Goal: Information Seeking & Learning: Check status

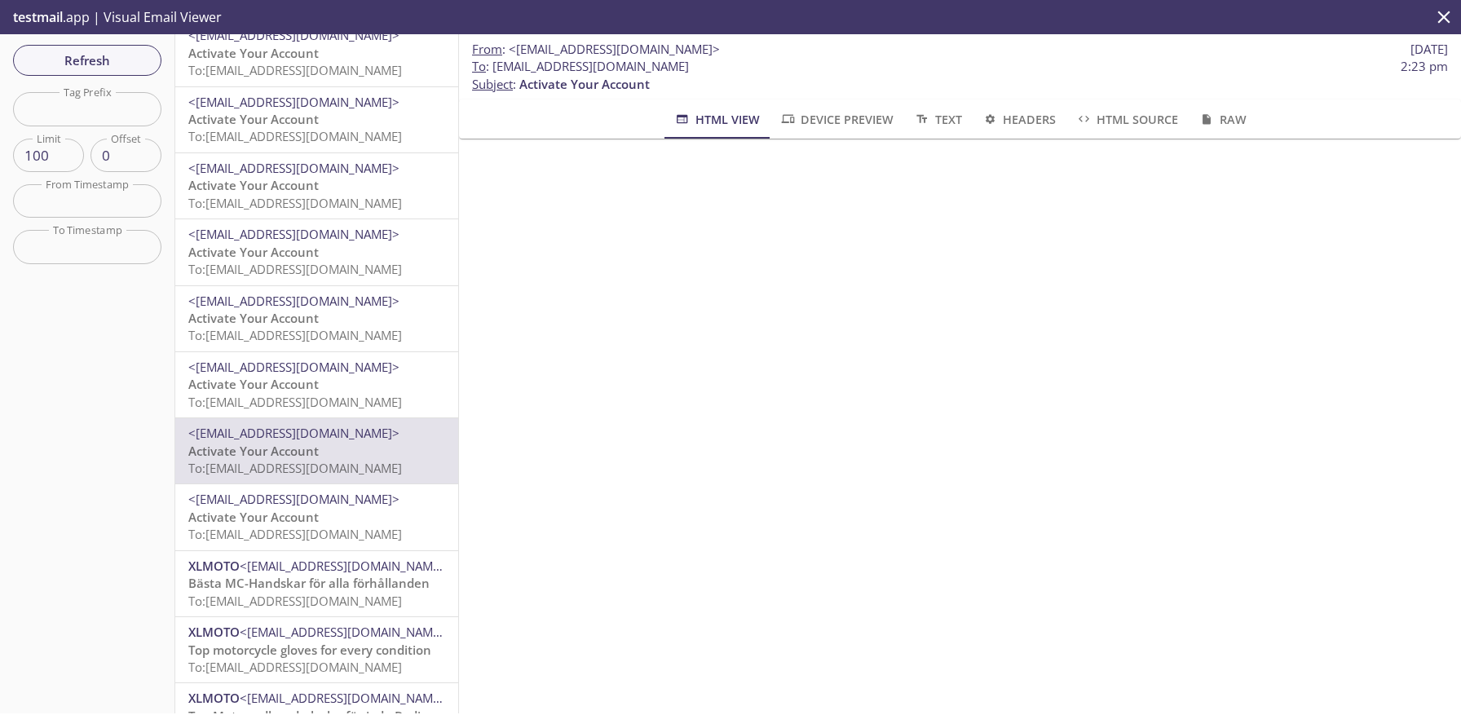
scroll to position [281, 0]
click at [311, 427] on span "<[EMAIL_ADDRESS][DOMAIN_NAME]>" at bounding box center [293, 430] width 211 height 16
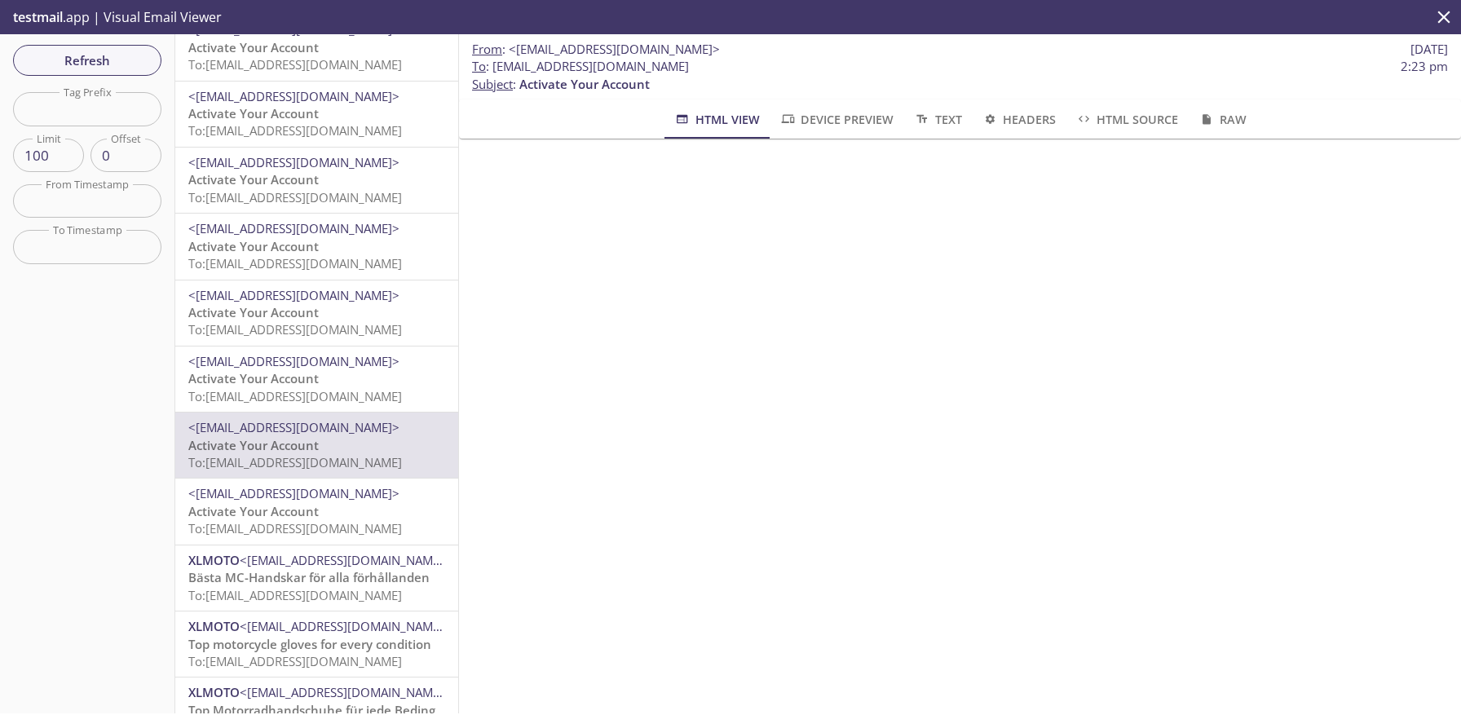
click at [263, 516] on span "Activate Your Account" at bounding box center [253, 511] width 130 height 16
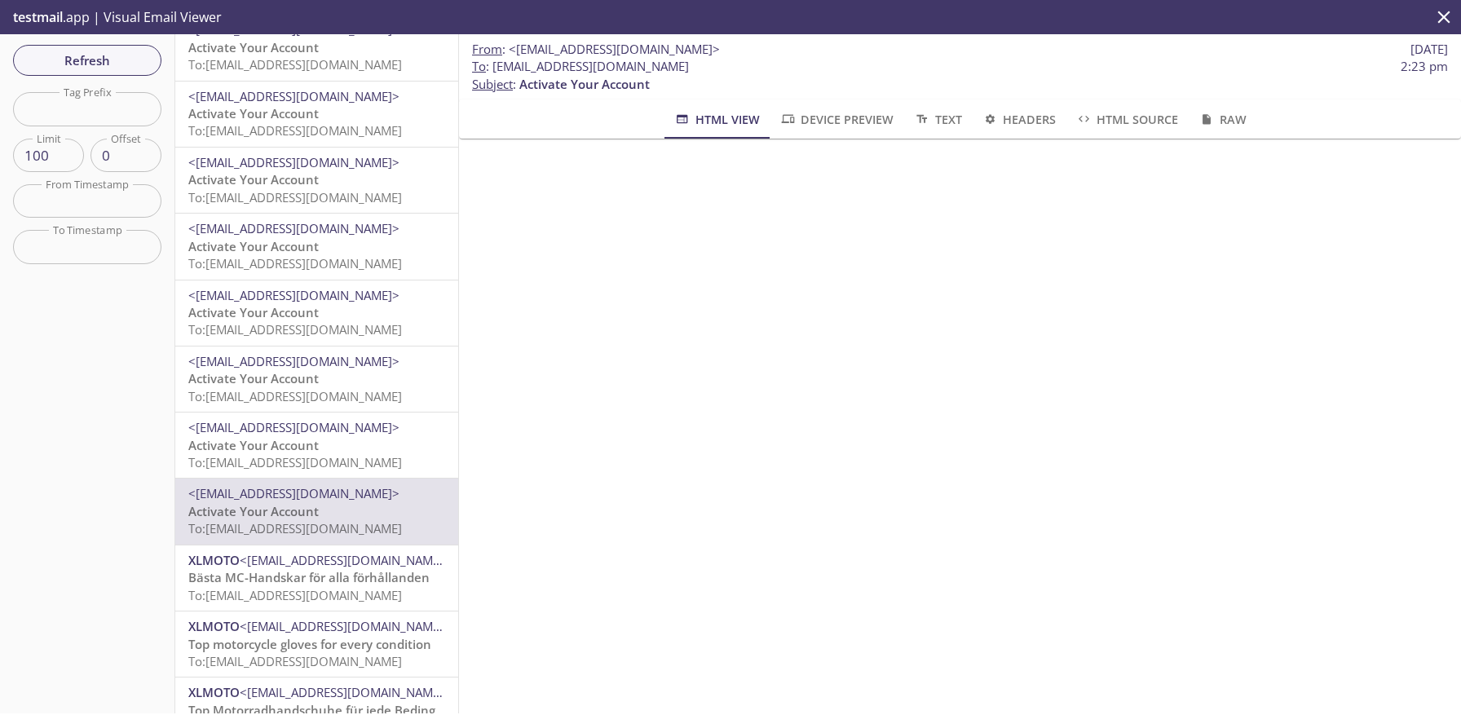
click at [299, 327] on span "To: [EMAIL_ADDRESS][DOMAIN_NAME]" at bounding box center [295, 329] width 214 height 16
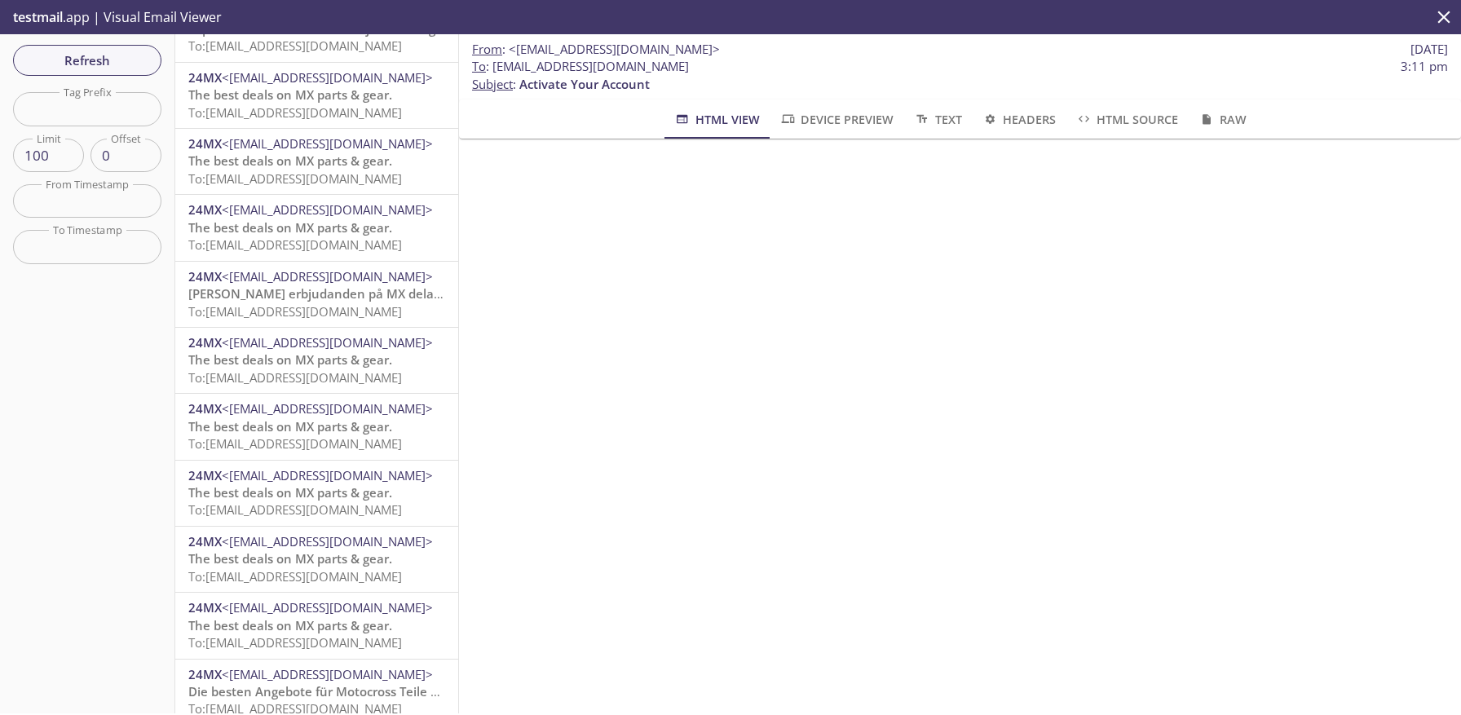
scroll to position [968, 0]
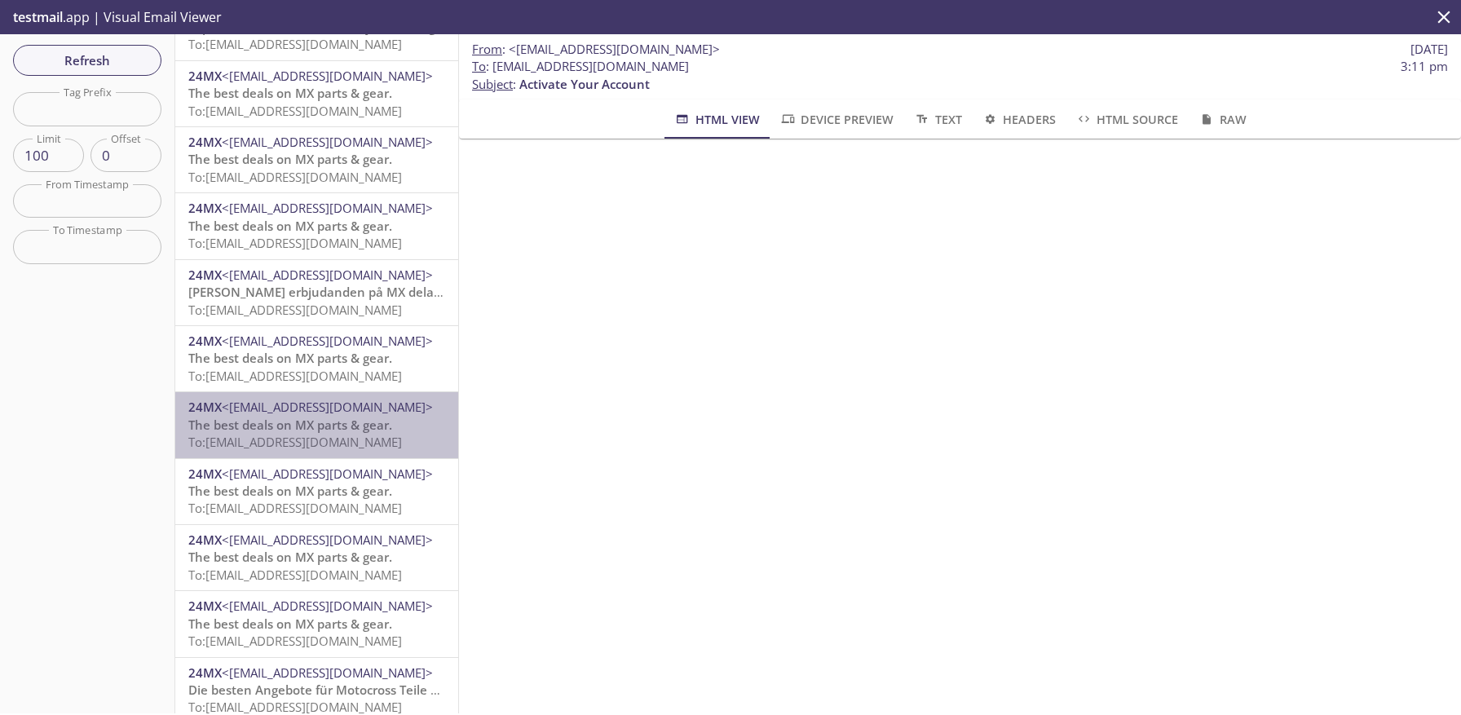
click at [321, 408] on span "<[EMAIL_ADDRESS][DOMAIN_NAME]>" at bounding box center [327, 407] width 211 height 16
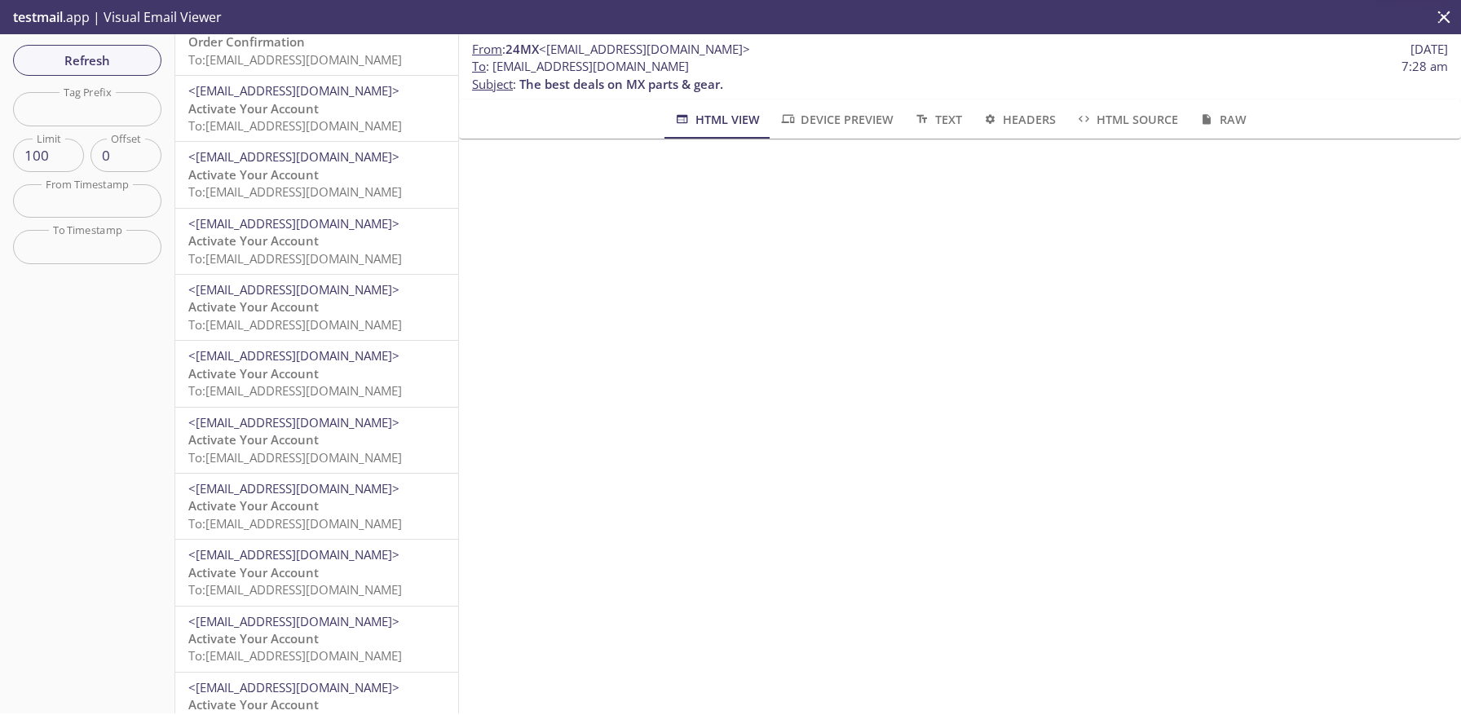
scroll to position [3088, 0]
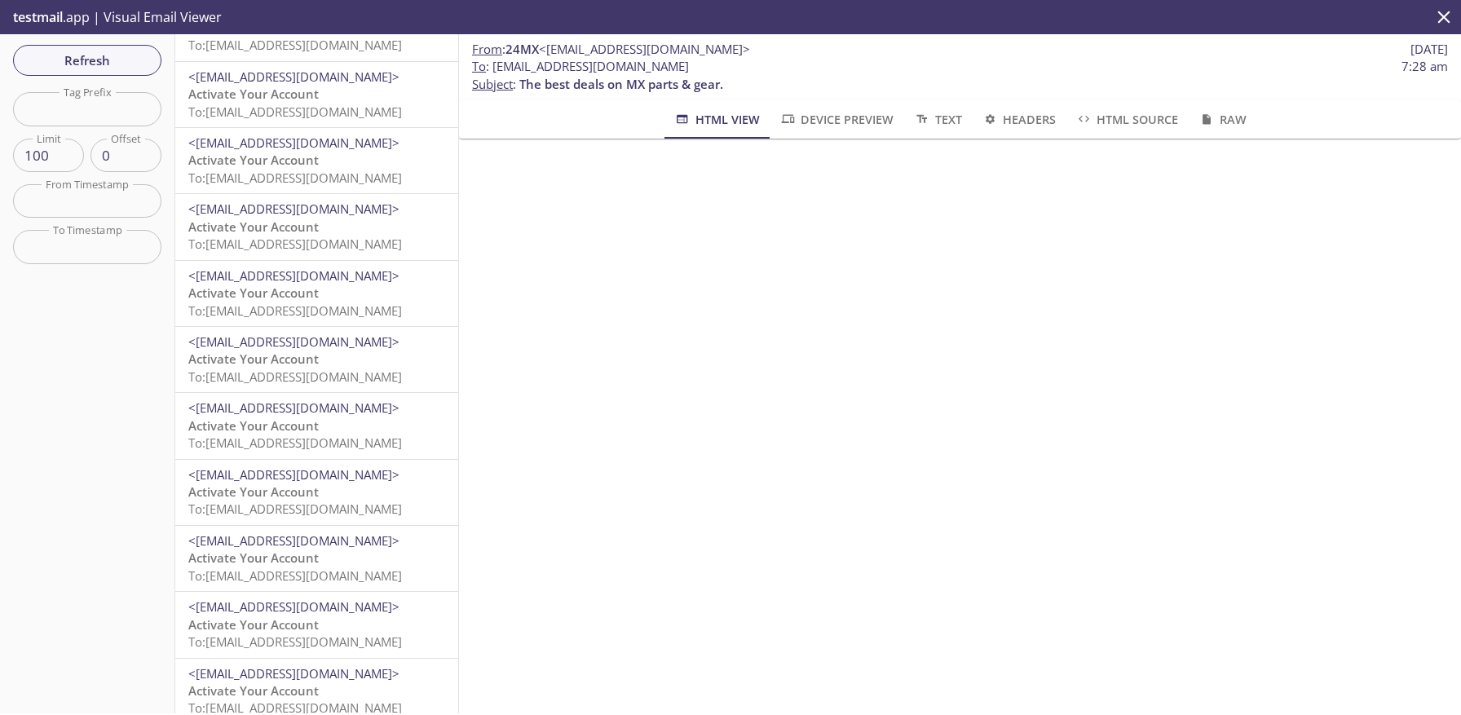
click at [300, 449] on span "To: [EMAIL_ADDRESS][DOMAIN_NAME]" at bounding box center [295, 443] width 214 height 16
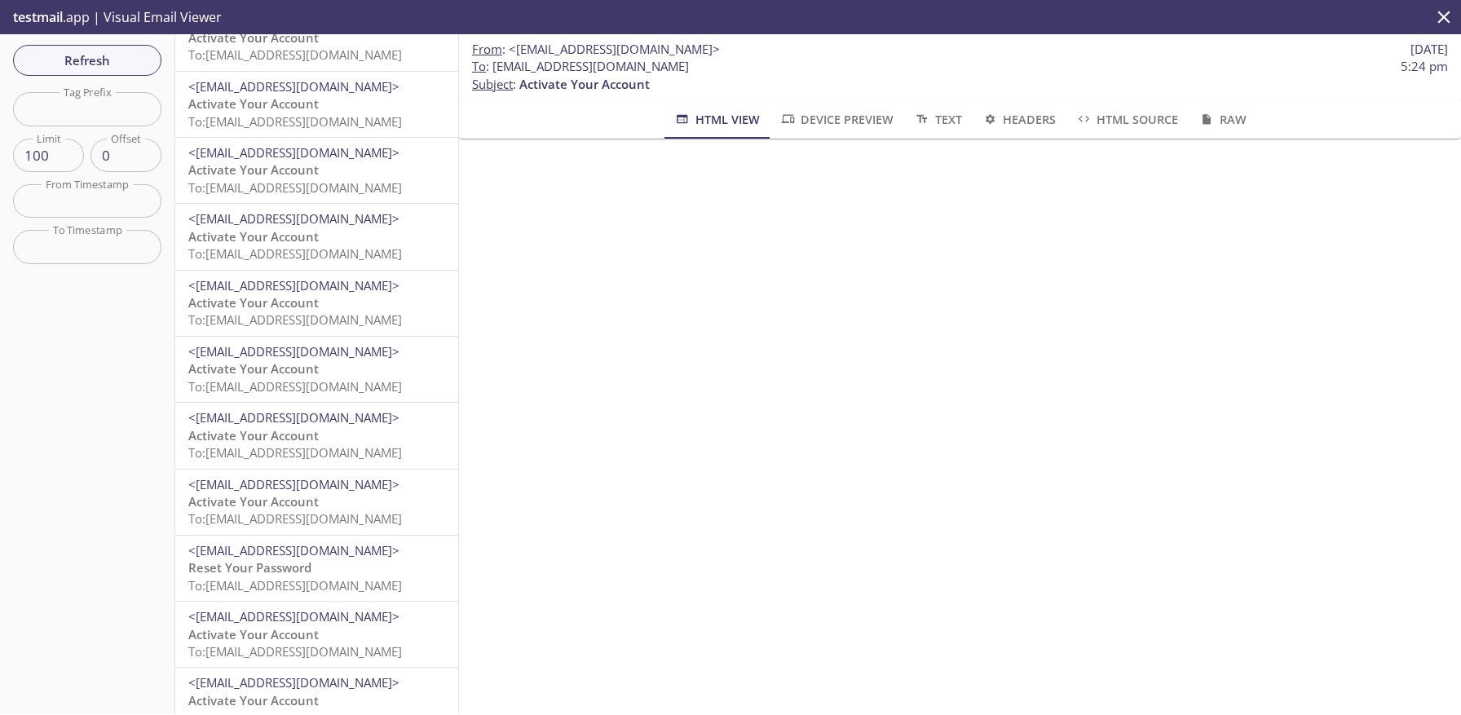
scroll to position [5983, 0]
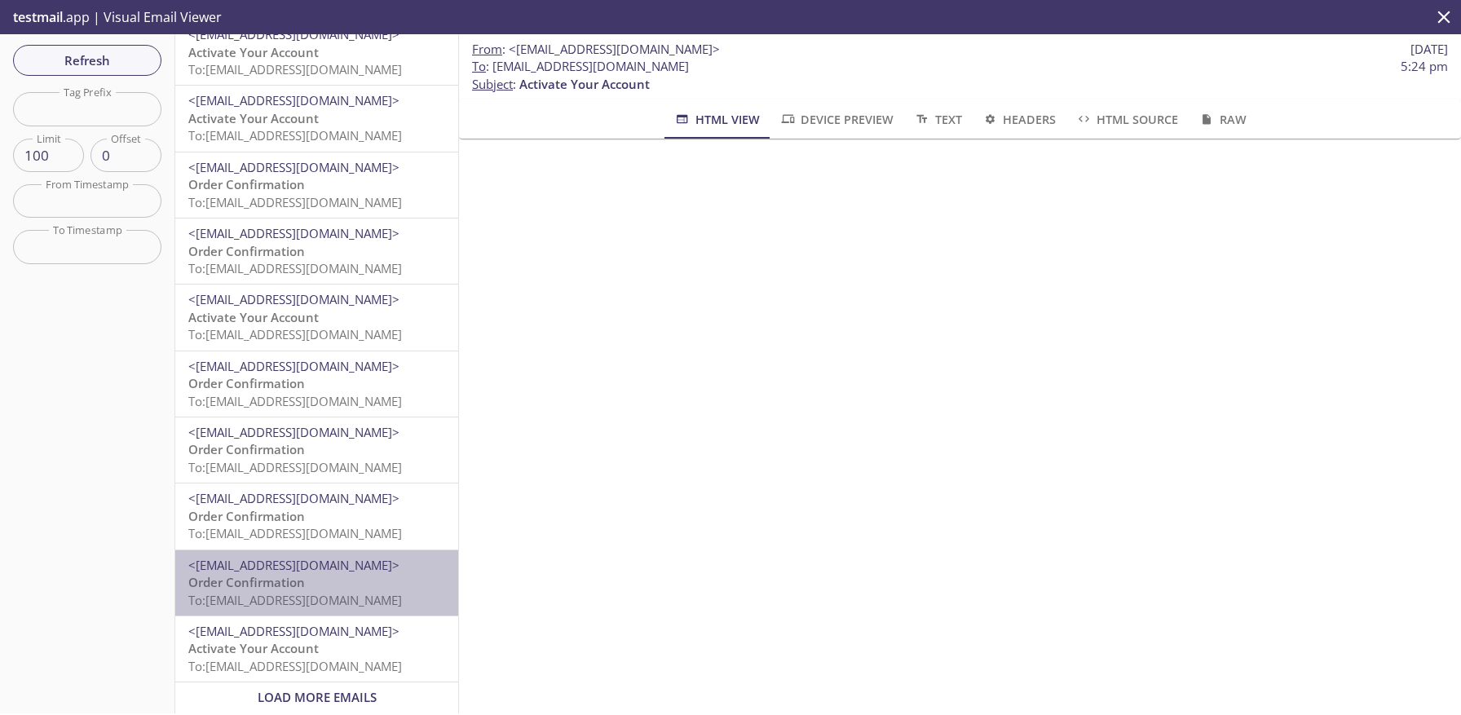
click at [256, 607] on span "To: [EMAIL_ADDRESS][DOMAIN_NAME]" at bounding box center [295, 600] width 214 height 16
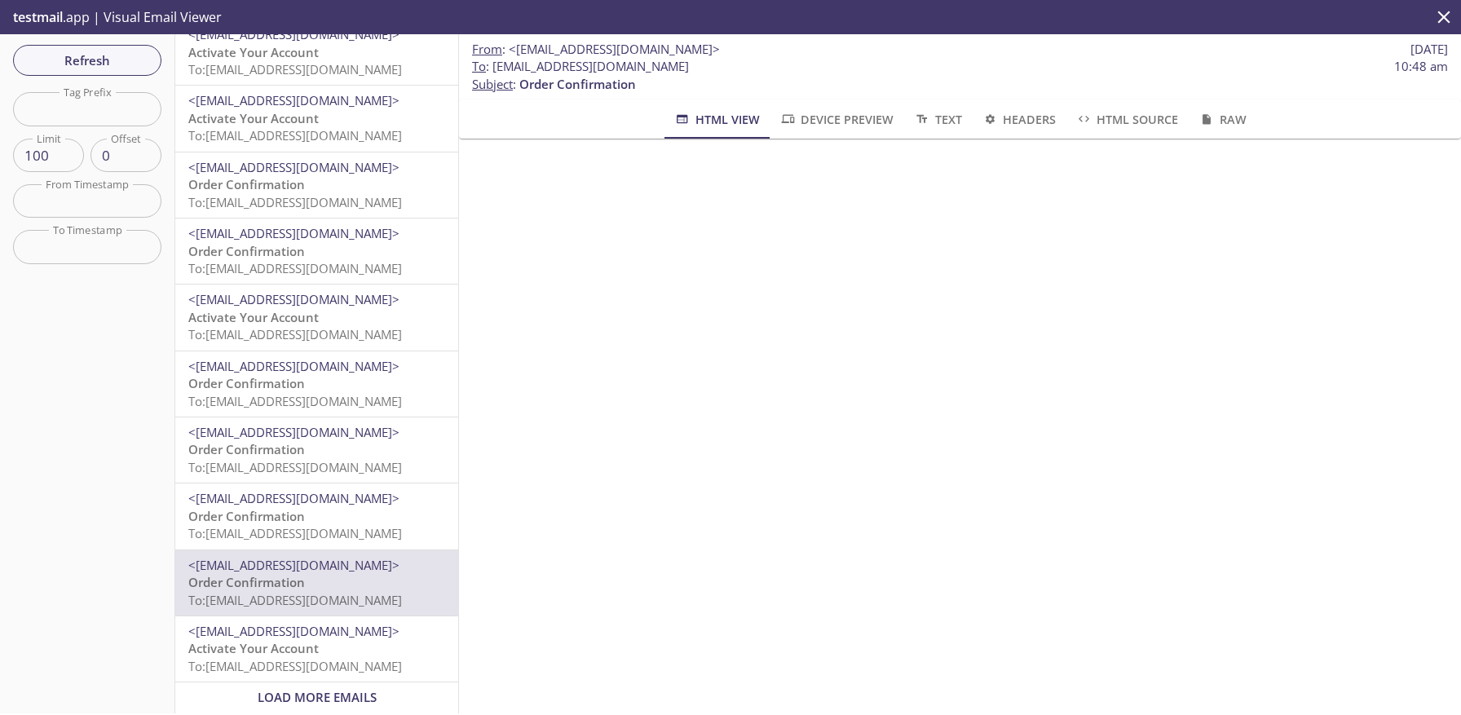
click at [311, 697] on span "Load More Emails" at bounding box center [317, 697] width 119 height 16
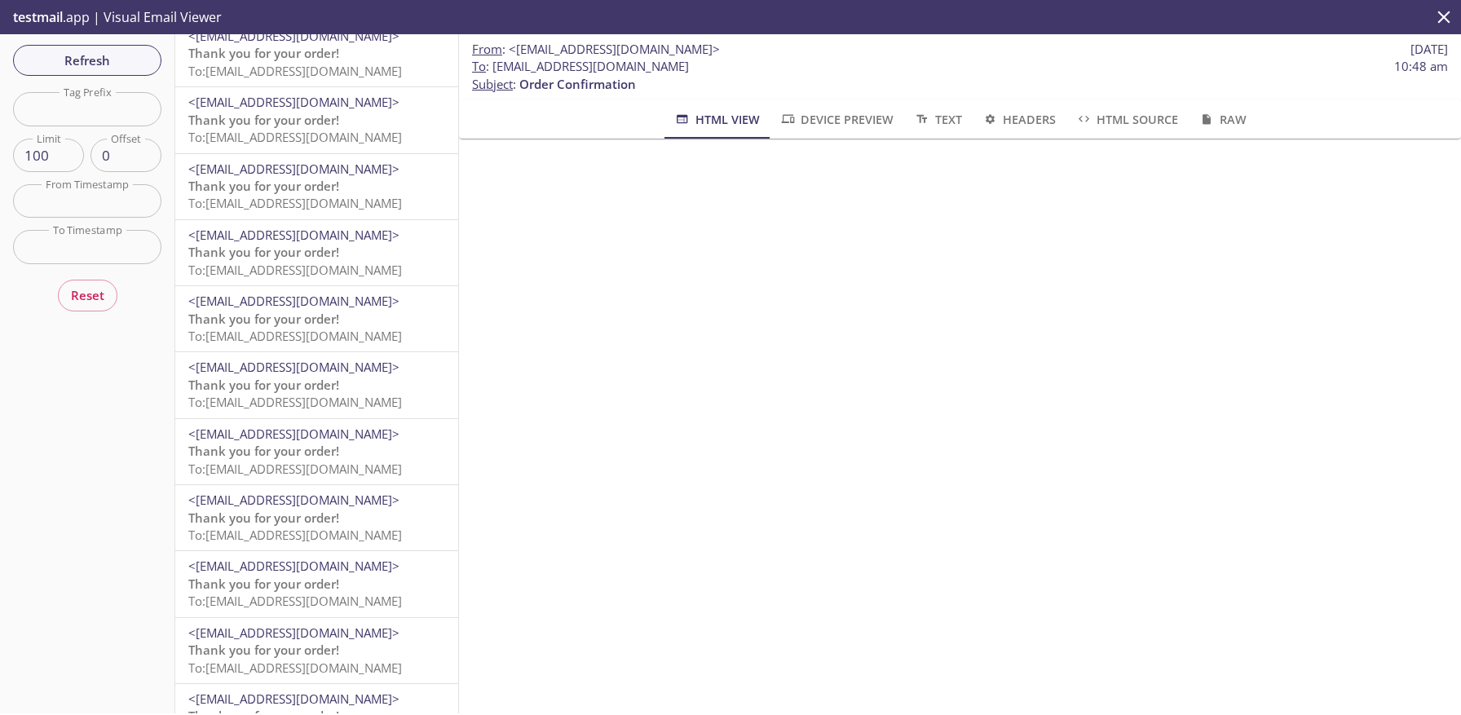
scroll to position [2546, 0]
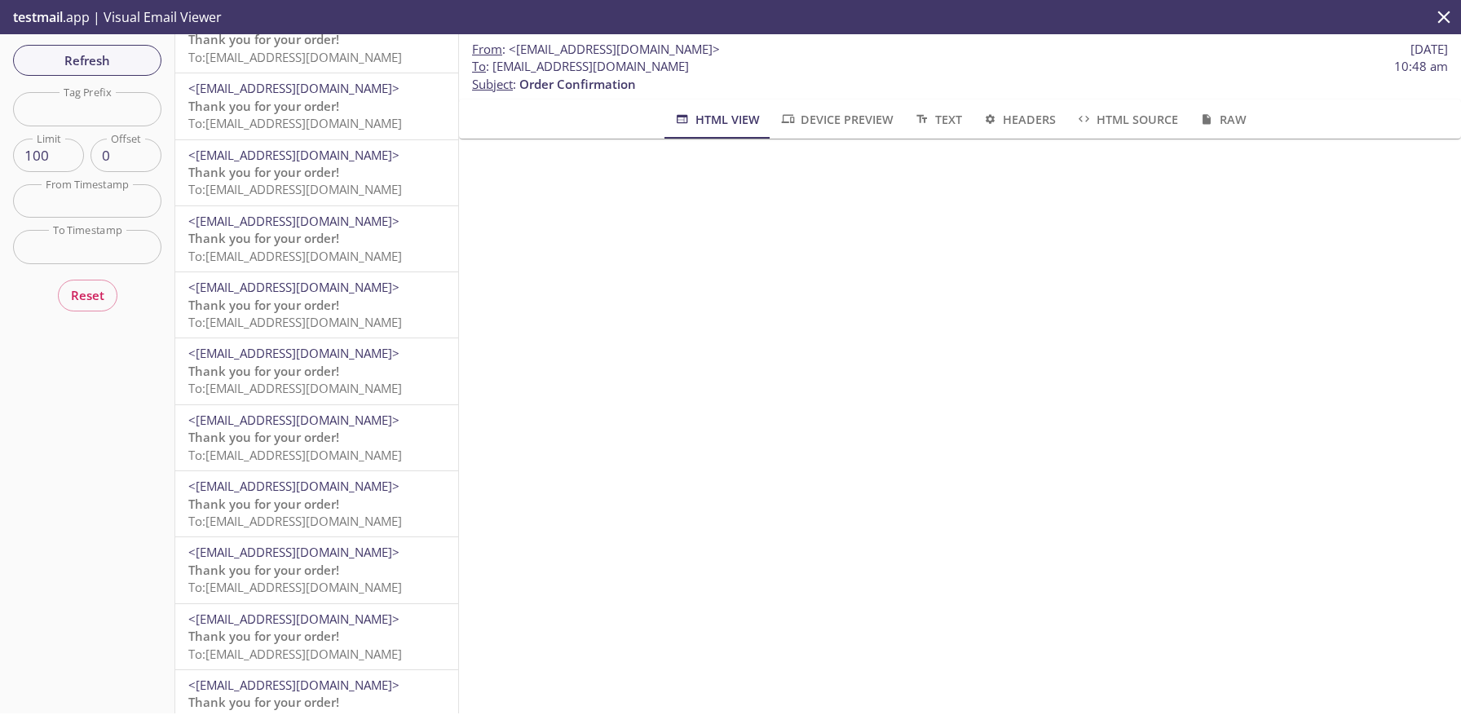
click at [303, 488] on span "<[EMAIL_ADDRESS][DOMAIN_NAME]>" at bounding box center [293, 486] width 211 height 16
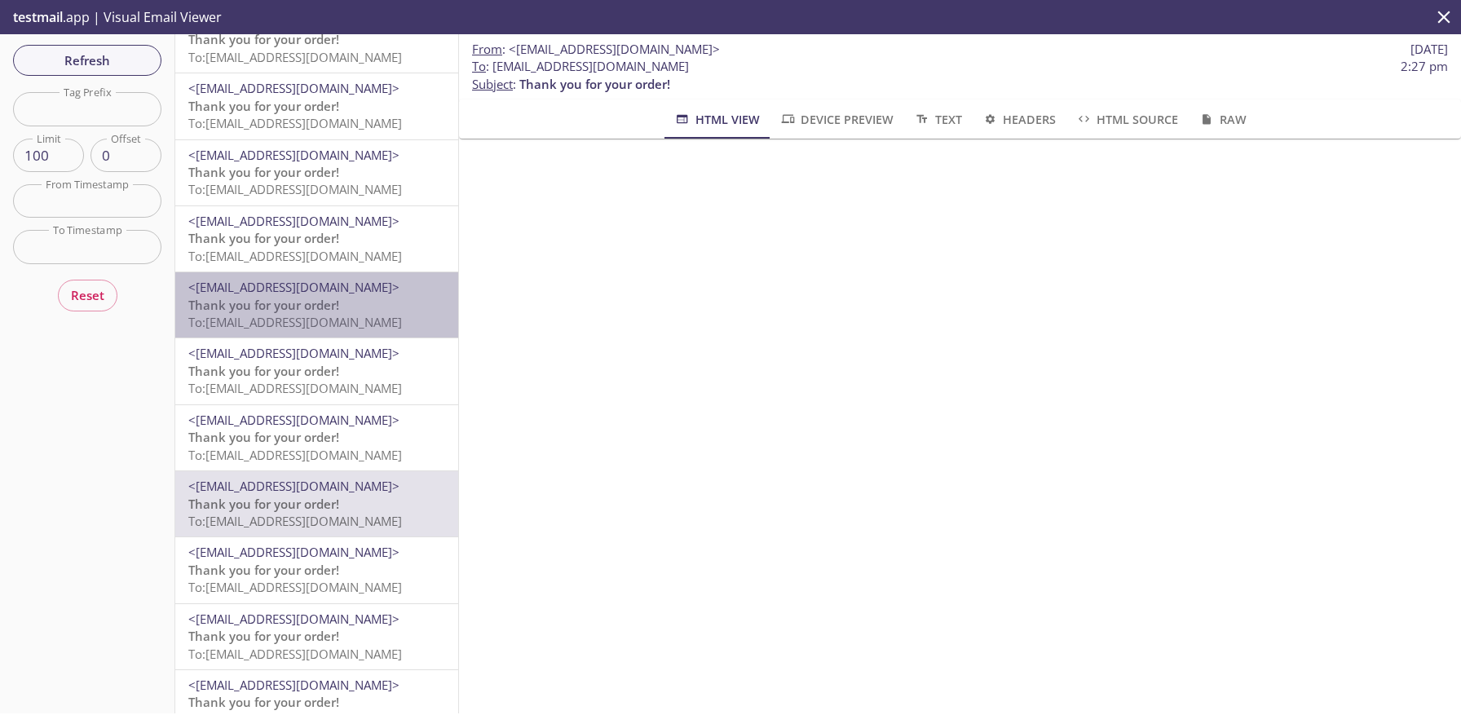
click at [356, 309] on p "Thank you for your order! To: [EMAIL_ADDRESS][DOMAIN_NAME]" at bounding box center [316, 314] width 257 height 35
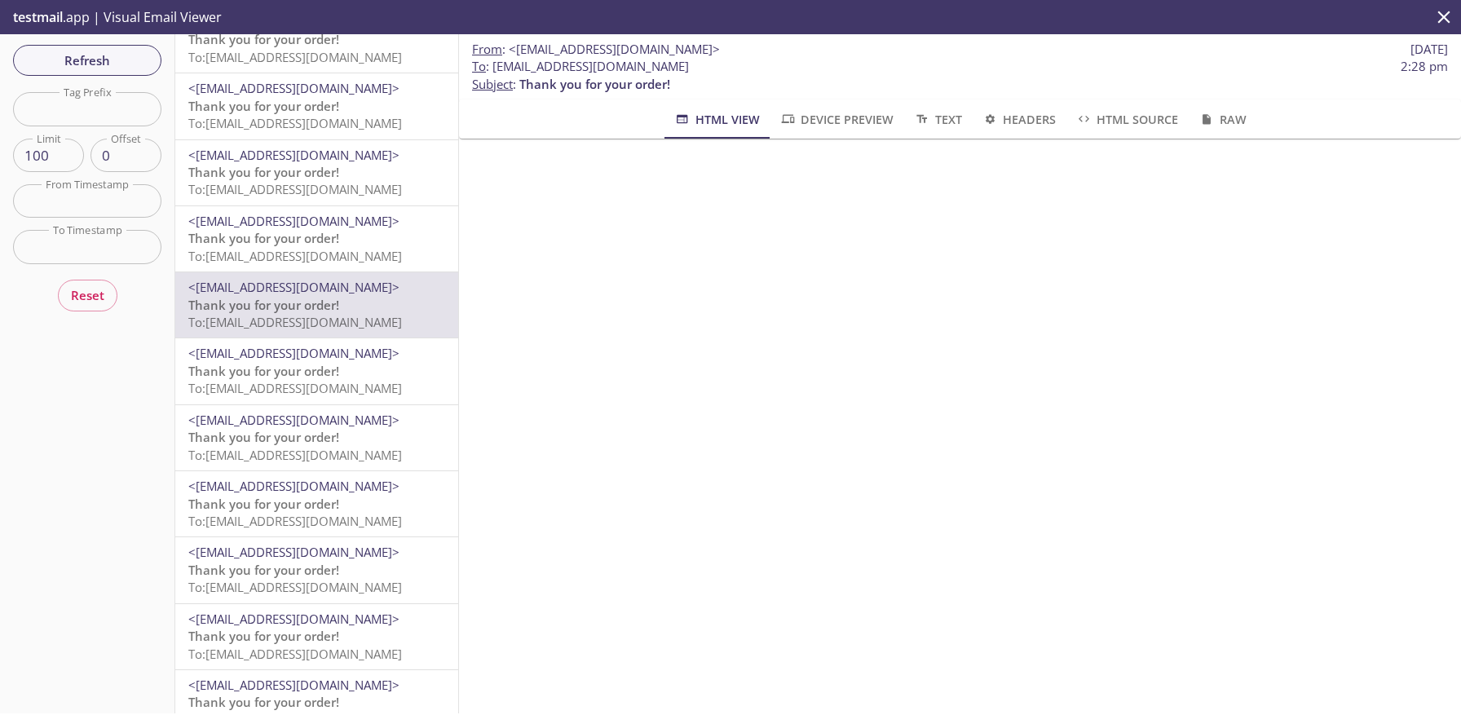
scroll to position [770, 0]
